Goal: Navigation & Orientation: Understand site structure

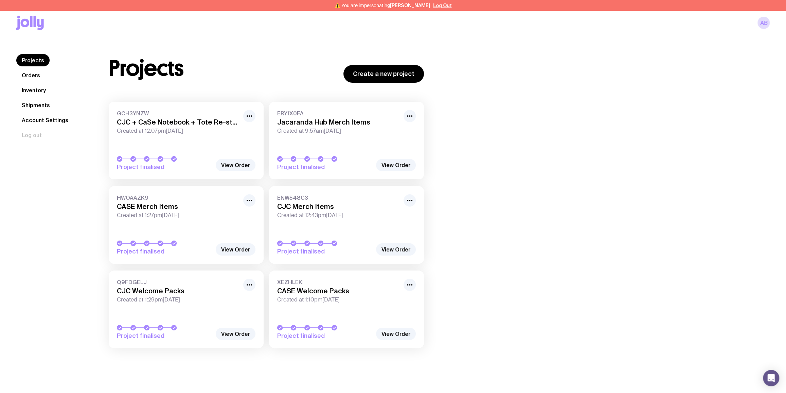
click at [36, 91] on link "Inventory" at bounding box center [33, 90] width 35 height 12
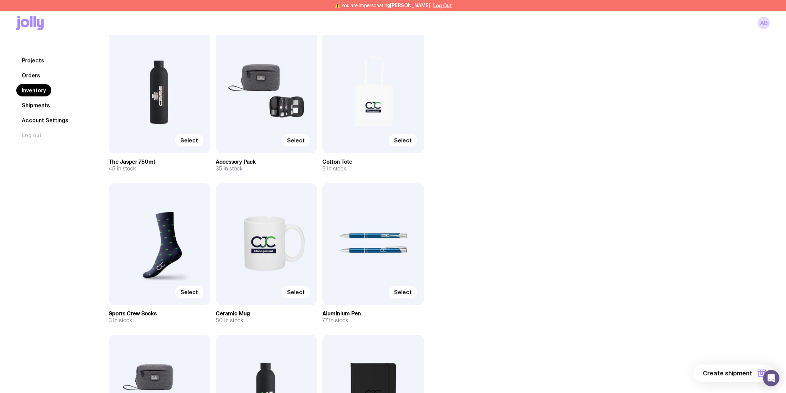
scroll to position [245, 0]
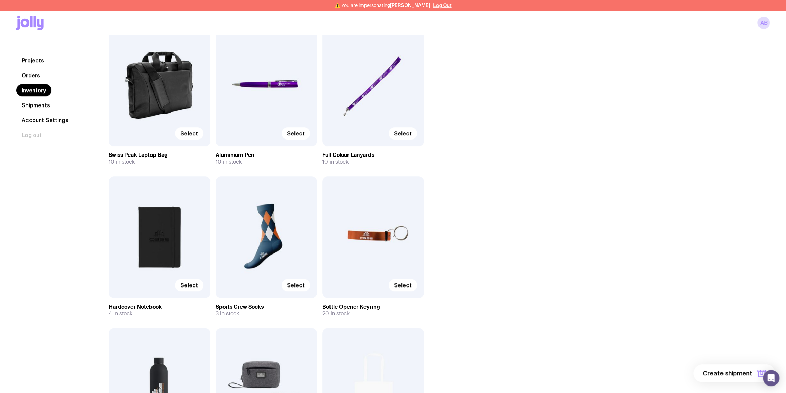
click at [34, 73] on link "Orders" at bounding box center [30, 75] width 29 height 12
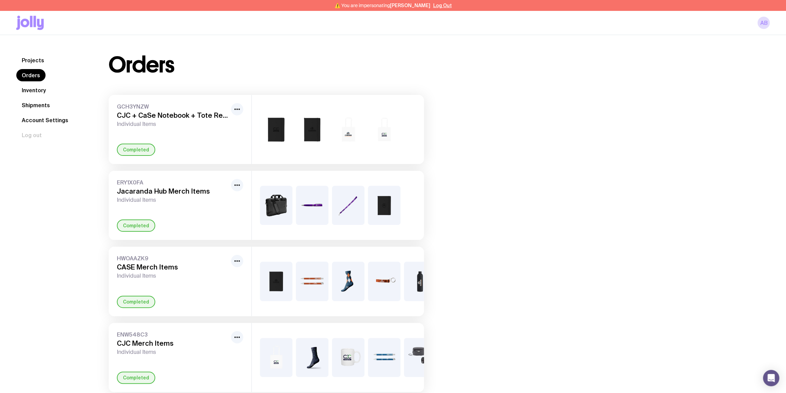
click at [40, 57] on link "Projects" at bounding box center [32, 60] width 33 height 12
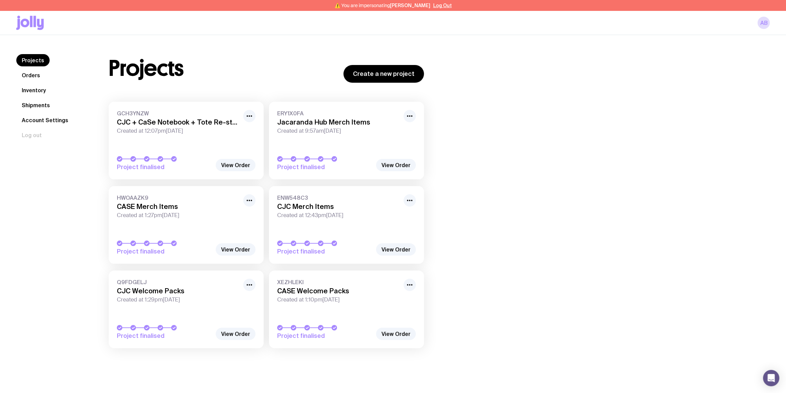
click at [39, 91] on link "Inventory" at bounding box center [33, 90] width 35 height 12
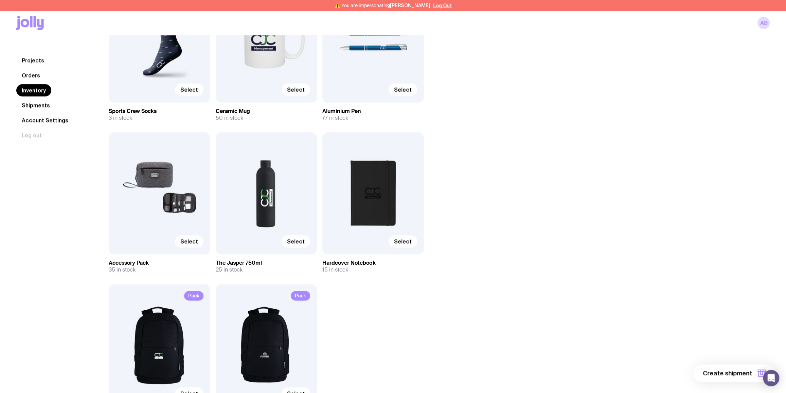
scroll to position [823, 0]
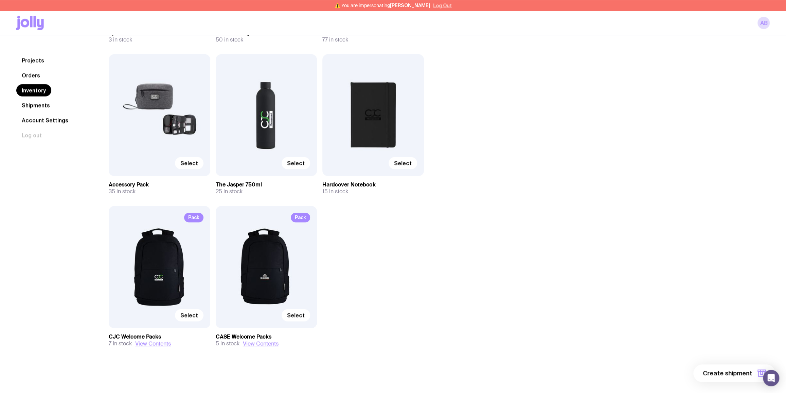
click at [438, 6] on button "Log Out" at bounding box center [442, 5] width 19 height 5
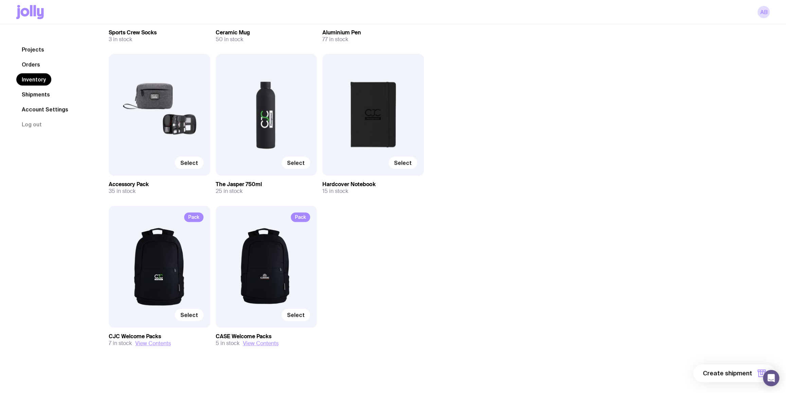
scroll to position [812, 0]
